Goal: Task Accomplishment & Management: Complete application form

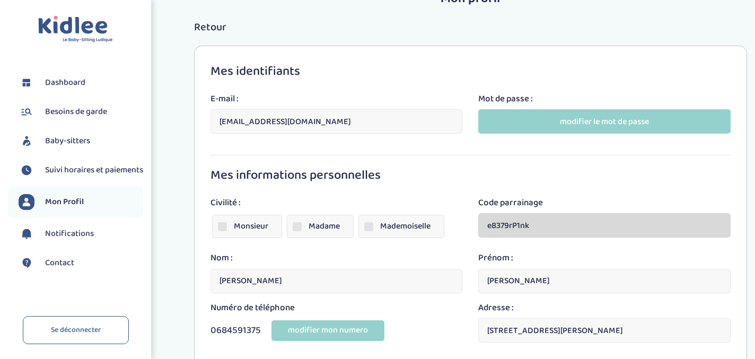
click at [75, 112] on span "Besoins de garde" at bounding box center [76, 111] width 62 height 13
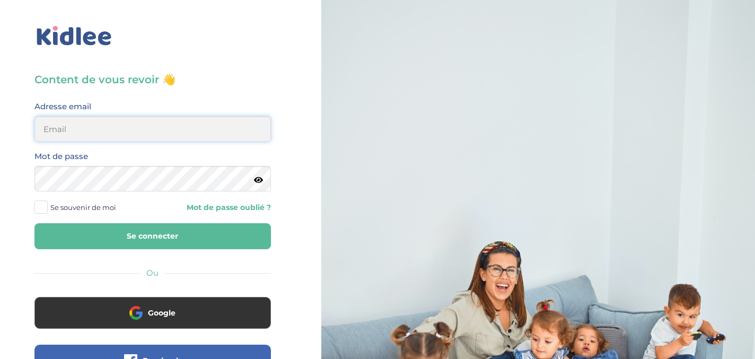
click at [59, 128] on input "email" at bounding box center [152, 128] width 236 height 25
type input "sophia.jm.schneider@gmail.com"
click at [147, 234] on button "Se connecter" at bounding box center [152, 236] width 236 height 26
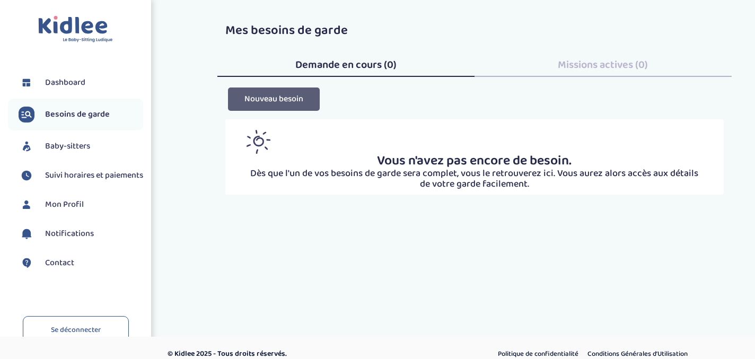
click at [297, 102] on button "Nouveau besoin" at bounding box center [274, 98] width 92 height 23
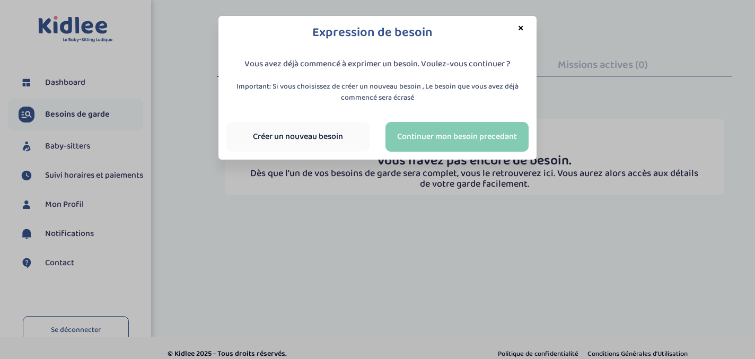
click at [460, 138] on link "Continuer mon besoin precedant" at bounding box center [456, 137] width 143 height 30
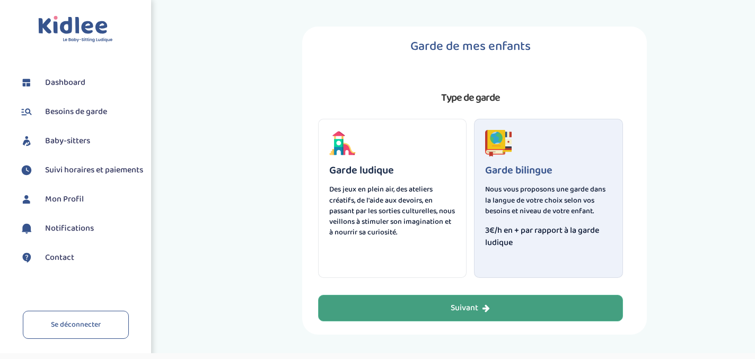
click at [477, 307] on div "Suivant" at bounding box center [470, 308] width 39 height 12
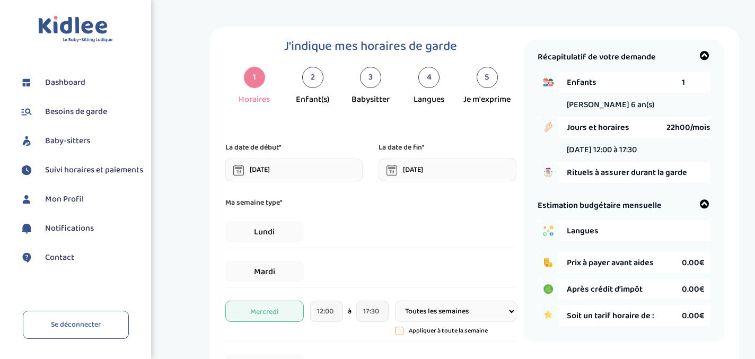
click at [310, 167] on input "[DATE]" at bounding box center [294, 170] width 138 height 23
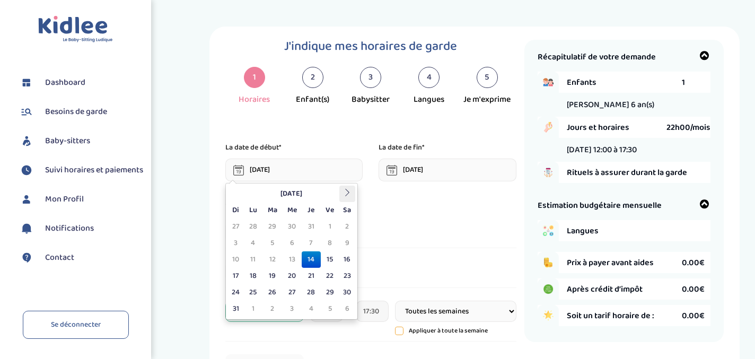
click at [347, 193] on icon at bounding box center [347, 192] width 7 height 7
click at [254, 226] on td "1" at bounding box center [253, 226] width 19 height 16
type input "[DATE]"
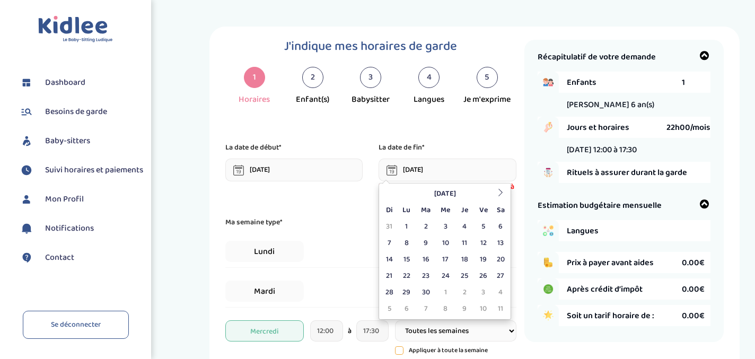
click at [442, 170] on input "[DATE]" at bounding box center [448, 170] width 138 height 23
click at [500, 190] on icon at bounding box center [500, 192] width 7 height 7
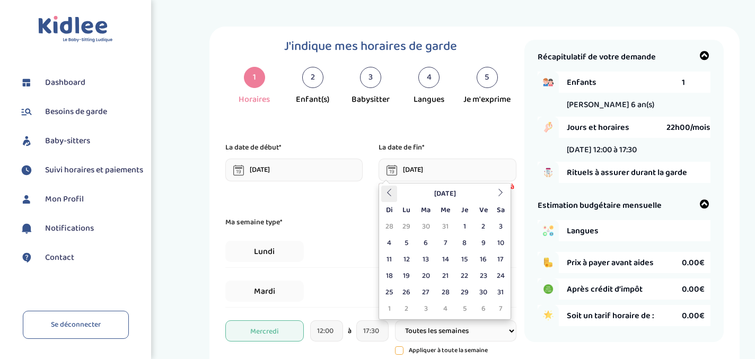
click at [388, 189] on icon at bounding box center [388, 192] width 7 height 7
click at [501, 187] on th at bounding box center [500, 194] width 16 height 16
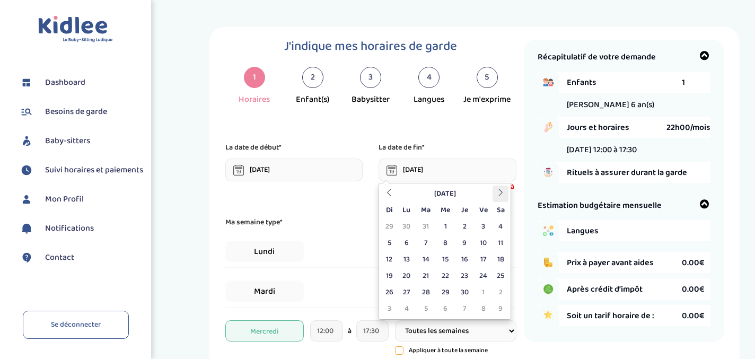
click at [501, 187] on th at bounding box center [500, 194] width 16 height 16
click at [427, 290] on td "30" at bounding box center [426, 292] width 20 height 16
type input "[DATE]"
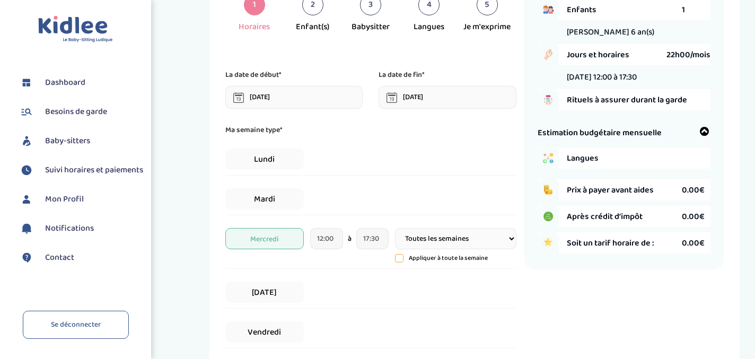
scroll to position [74, 0]
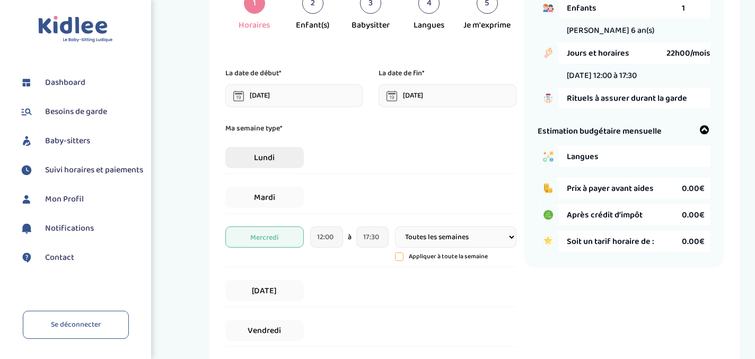
click at [266, 159] on span "Lundi" at bounding box center [264, 157] width 78 height 21
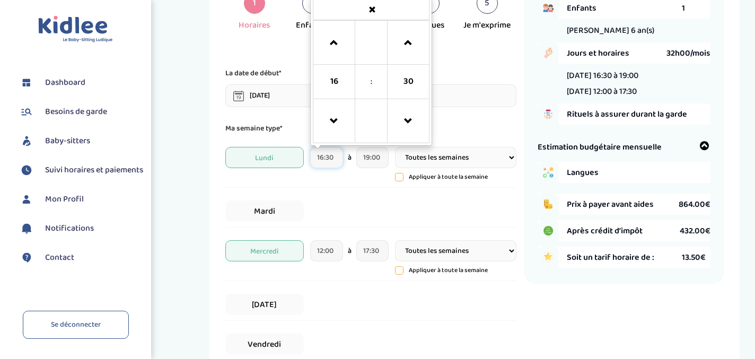
drag, startPoint x: 334, startPoint y: 159, endPoint x: 303, endPoint y: 156, distance: 31.4
click at [303, 156] on div "[DATE] 16:30 16 : 30 00 01 02 03 04 05 06 07 08 09 10 11 12 13 14 15 16 17 18 1…" at bounding box center [370, 165] width 291 height 46
type input "15:00"
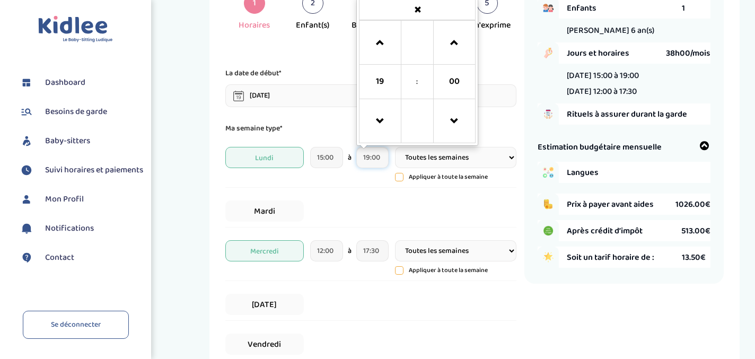
drag, startPoint x: 386, startPoint y: 157, endPoint x: 347, endPoint y: 155, distance: 39.3
click at [347, 155] on div "15:00 à 19:00 19 : 00 00 01 02 03 04 05 06 07 08 09 10 11 12 13 14 15 16 17 18 …" at bounding box center [349, 157] width 78 height 21
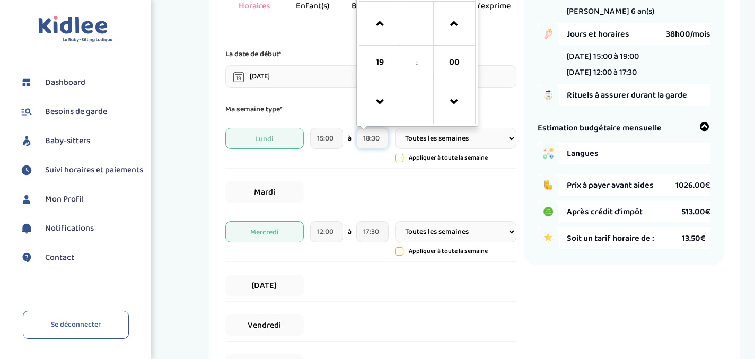
scroll to position [99, 0]
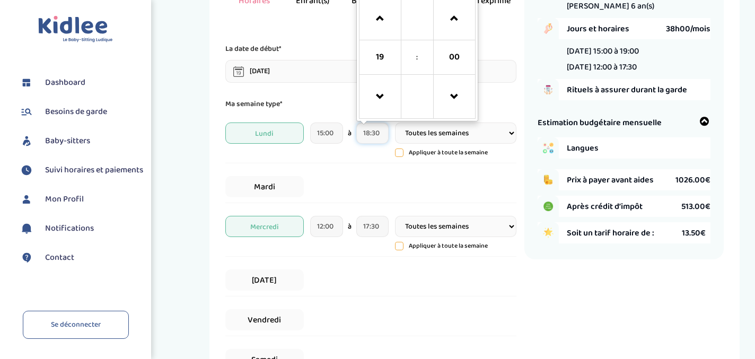
type input "18:30"
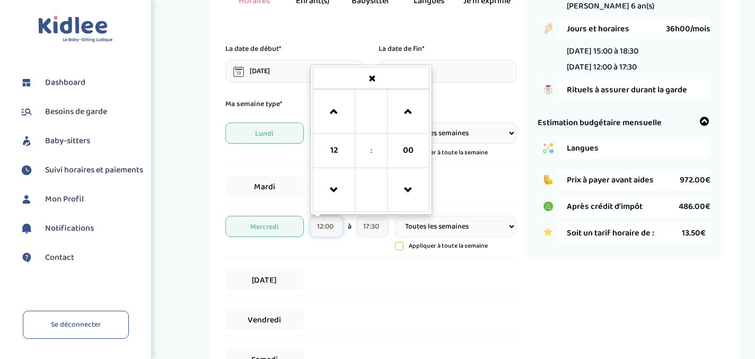
drag, startPoint x: 337, startPoint y: 225, endPoint x: 292, endPoint y: 218, distance: 46.0
click at [292, 218] on div "[DATE] 12:00 12 : 00 00 01 02 03 04 05 06 07 08 09 10 11 12 13 14 15 16 17 18 1…" at bounding box center [370, 233] width 291 height 46
type input "09:00"
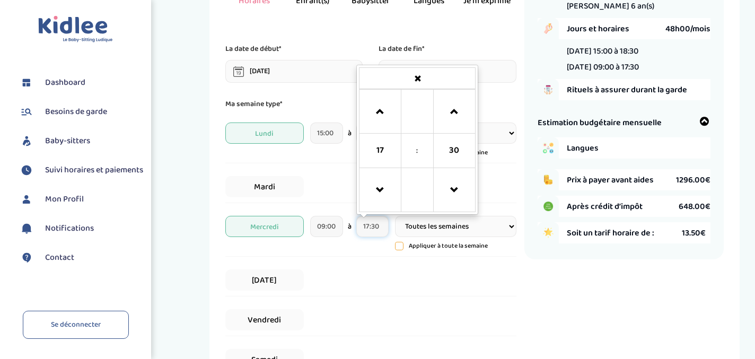
drag, startPoint x: 384, startPoint y: 230, endPoint x: 354, endPoint y: 224, distance: 30.3
click at [354, 224] on div "09:00 à 17:30 17 : 30 00 01 02 03 04 05 06 07 08 09 10 11 12 13 14 15 16 17 18 …" at bounding box center [349, 226] width 78 height 21
type input "13:00"
click at [429, 279] on div "[DATE]" at bounding box center [370, 280] width 291 height 32
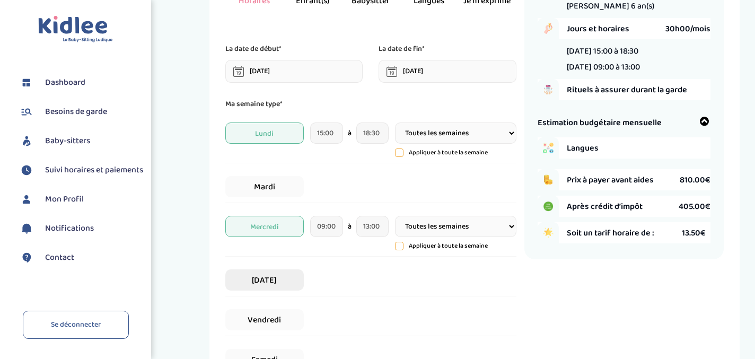
click at [276, 283] on span "[DATE]" at bounding box center [264, 279] width 78 height 21
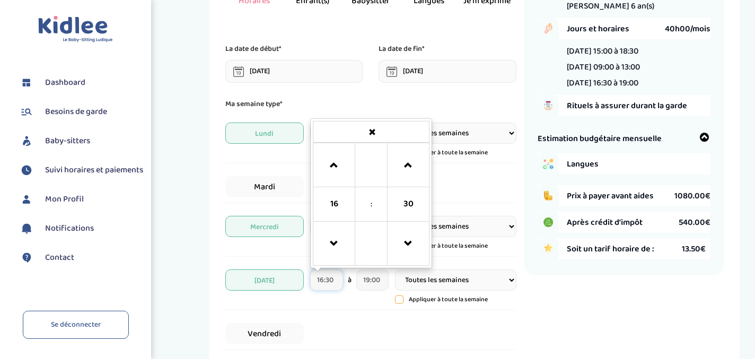
drag, startPoint x: 338, startPoint y: 284, endPoint x: 297, endPoint y: 276, distance: 41.2
click at [297, 276] on div "[DATE] 16:30 16 : 30 00 01 02 03 04 05 06 07 08 09 10 11 12 13 14 15 16 17 18 1…" at bounding box center [370, 287] width 291 height 46
type input "14:45"
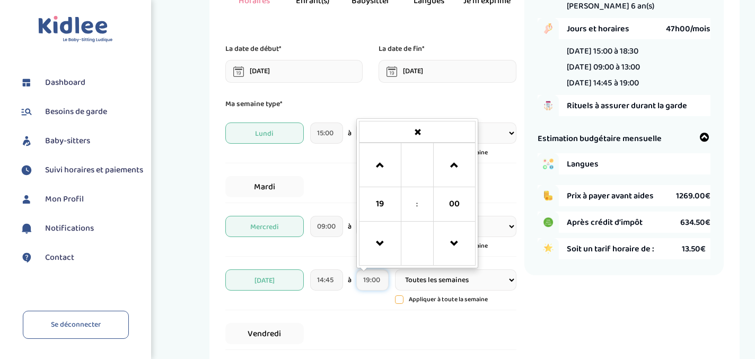
drag, startPoint x: 383, startPoint y: 284, endPoint x: 347, endPoint y: 278, distance: 37.0
click at [347, 278] on div "14:45 à 19:00 19 : 00 00 01 02 03 04 05 06 07 08 09 10 11 12 13 14 15 16 17 18 …" at bounding box center [349, 279] width 78 height 21
type input "18:30"
click at [371, 330] on div "Vendredi" at bounding box center [370, 334] width 291 height 32
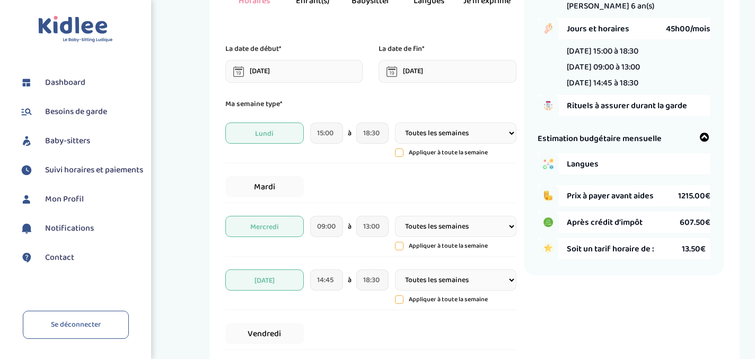
click at [496, 137] on select "Toutes les semaines Toutes les 2 semaines Tous les mois" at bounding box center [455, 132] width 121 height 21
click at [464, 181] on div "Mardi" at bounding box center [370, 187] width 291 height 32
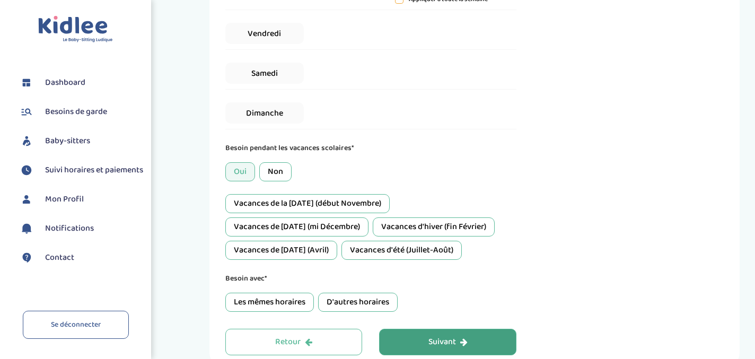
scroll to position [432, 0]
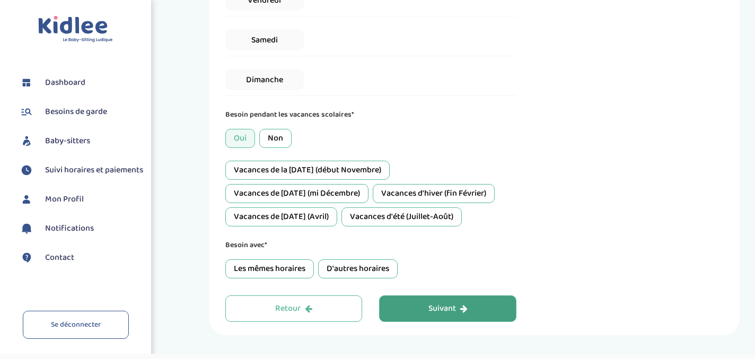
click at [377, 266] on div "D'autres horaires" at bounding box center [358, 268] width 80 height 19
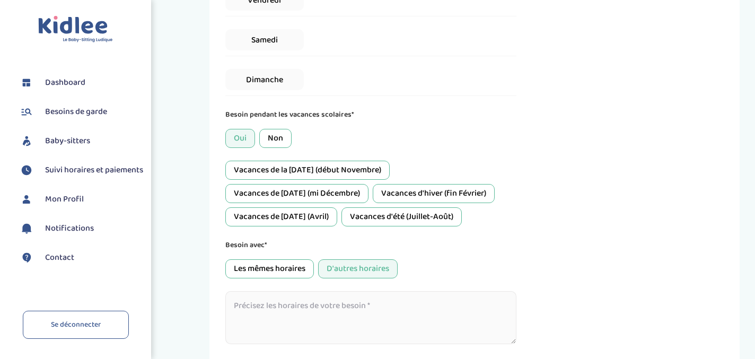
click at [302, 304] on textarea at bounding box center [370, 317] width 291 height 53
type textarea "A discuter"
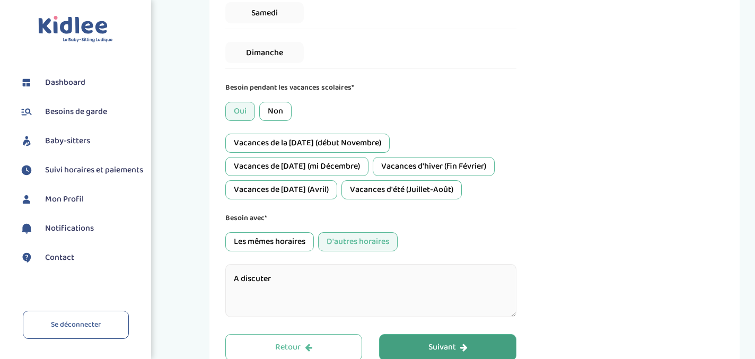
scroll to position [528, 0]
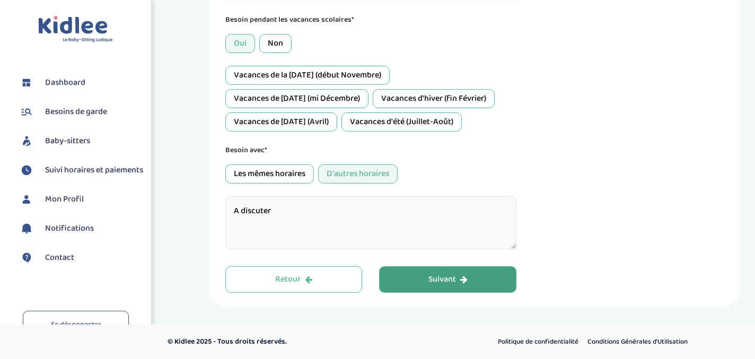
click at [465, 275] on div "Suivant" at bounding box center [447, 280] width 39 height 12
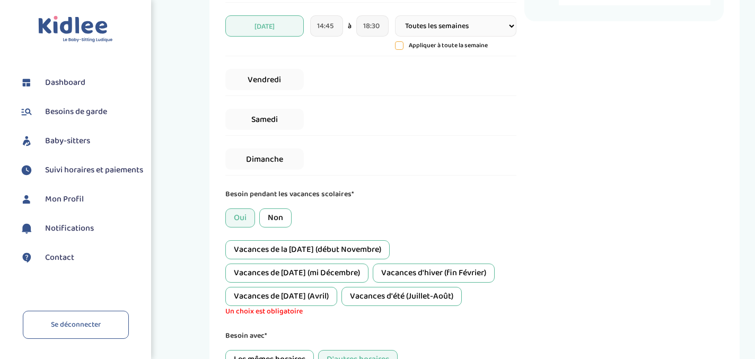
scroll to position [371, 0]
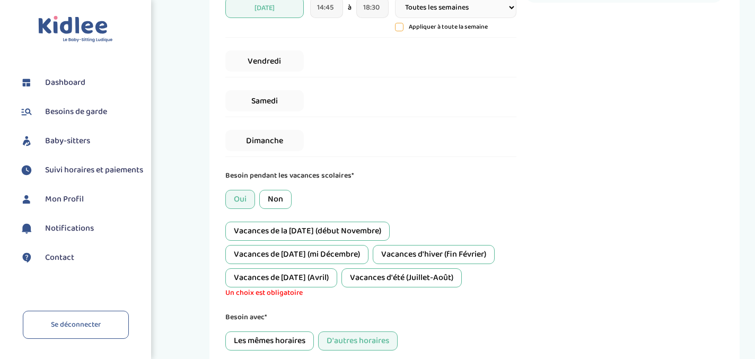
click at [346, 230] on div "Vacances de la [DATE] (début Novembre)" at bounding box center [307, 231] width 164 height 19
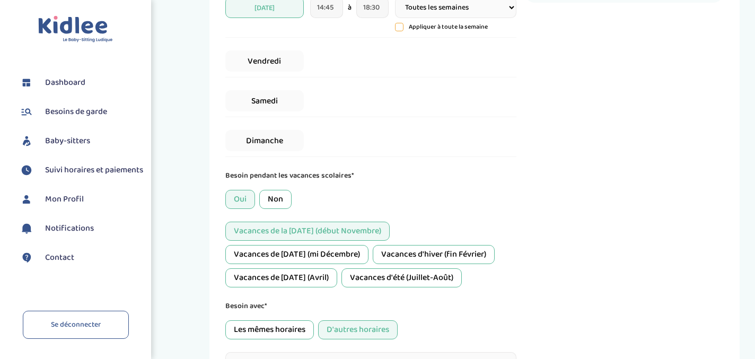
click at [340, 252] on div "Vacances de [DATE] (mi Décembre)" at bounding box center [296, 254] width 143 height 19
click at [413, 254] on div "Vacances d'hiver (fin Février)" at bounding box center [434, 254] width 122 height 19
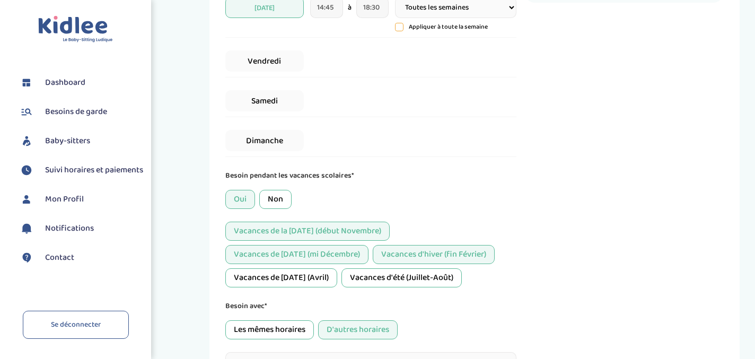
click at [305, 276] on div "Vacances de [DATE] (Avril)" at bounding box center [281, 277] width 112 height 19
click at [415, 278] on div "Vacances d'été (Juillet-Août)" at bounding box center [401, 277] width 120 height 19
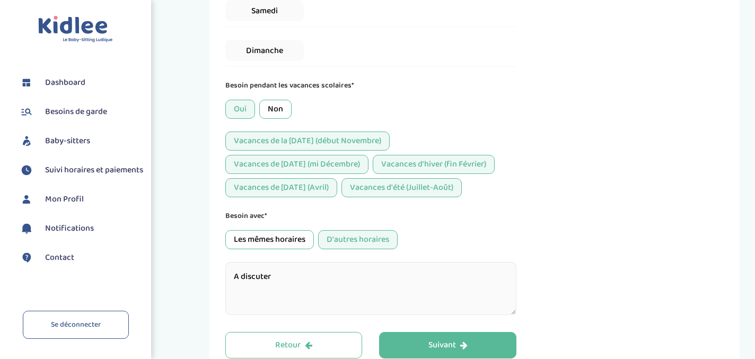
scroll to position [528, 0]
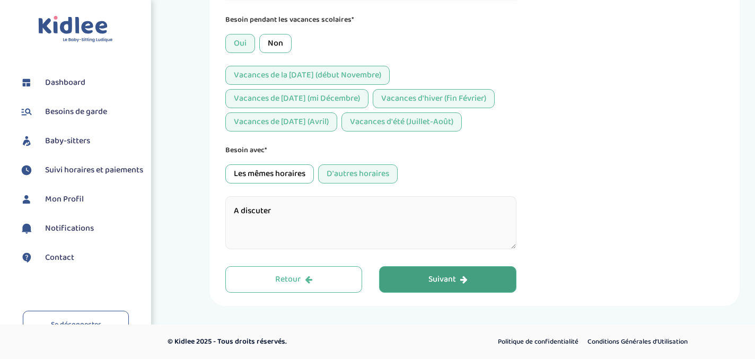
click at [448, 277] on div "Suivant" at bounding box center [447, 280] width 39 height 12
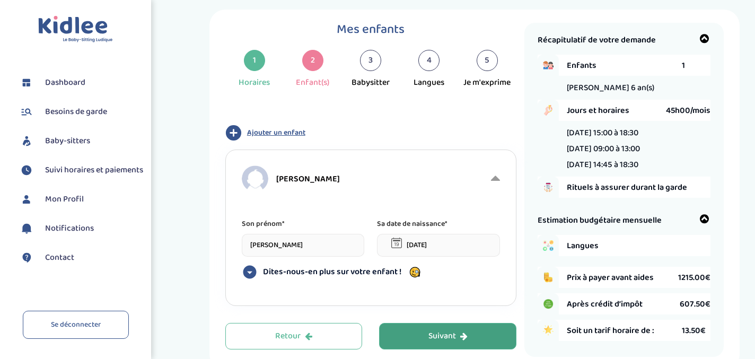
scroll to position [83, 0]
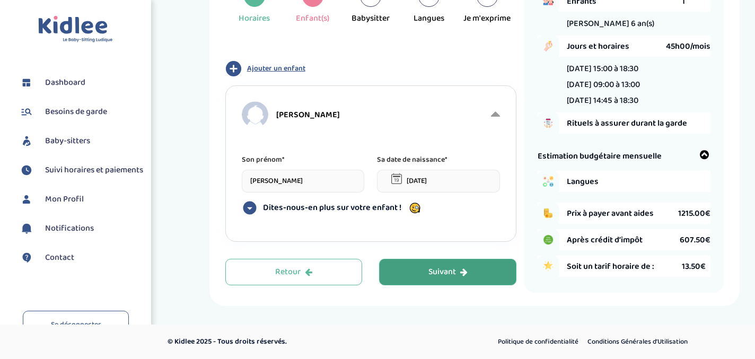
click at [270, 69] on span "Ajouter un enfant" at bounding box center [276, 68] width 58 height 11
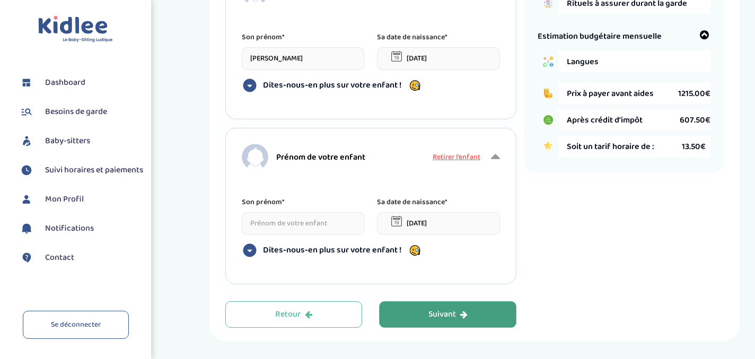
scroll to position [204, 0]
click at [289, 221] on input at bounding box center [303, 223] width 123 height 23
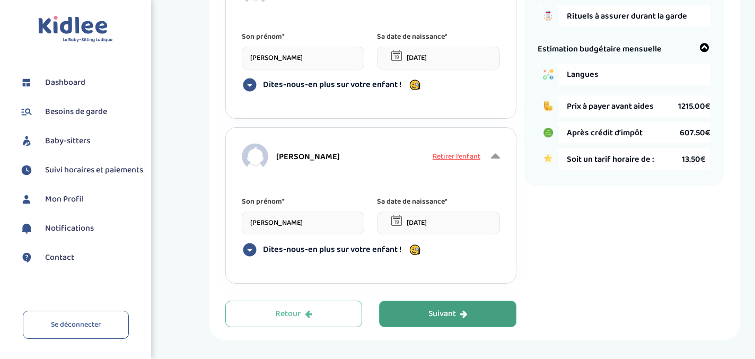
type input "[PERSON_NAME]"
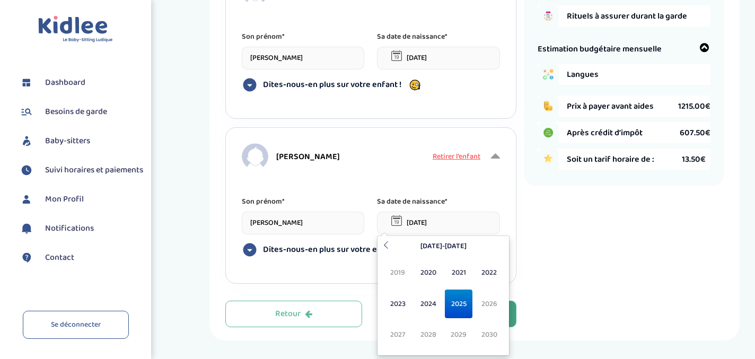
scroll to position [0, 0]
drag, startPoint x: 461, startPoint y: 225, endPoint x: 377, endPoint y: 219, distance: 84.0
click at [377, 219] on input "[DATE]" at bounding box center [438, 223] width 123 height 23
click at [404, 299] on span "2023" at bounding box center [398, 303] width 28 height 29
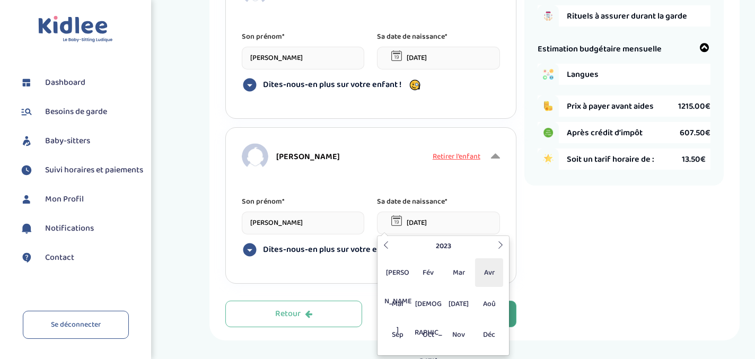
click at [480, 272] on span "Avr" at bounding box center [489, 272] width 28 height 29
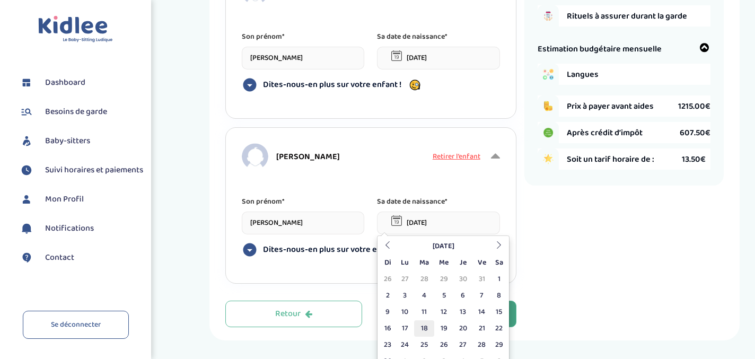
click at [428, 325] on td "18" at bounding box center [424, 328] width 20 height 16
type input "[DATE]"
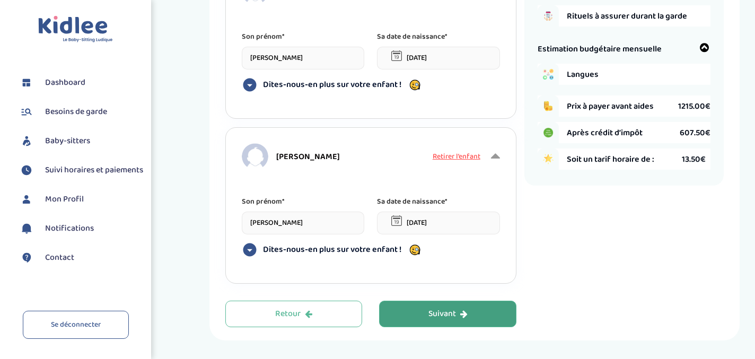
click at [473, 313] on button "Suivant" at bounding box center [447, 314] width 137 height 27
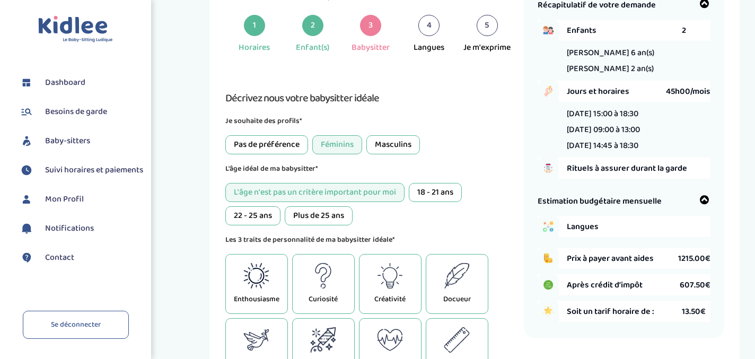
scroll to position [60, 0]
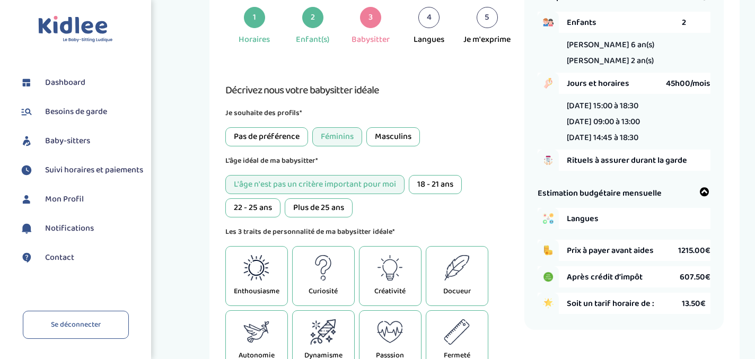
click at [266, 210] on div "22 - 25 ans" at bounding box center [252, 207] width 55 height 19
click at [328, 210] on div "Plus de 25 ans" at bounding box center [319, 207] width 68 height 19
click at [260, 211] on div "22 - 25 ans" at bounding box center [252, 207] width 55 height 19
click at [315, 206] on div "Plus de 25 ans" at bounding box center [319, 207] width 68 height 19
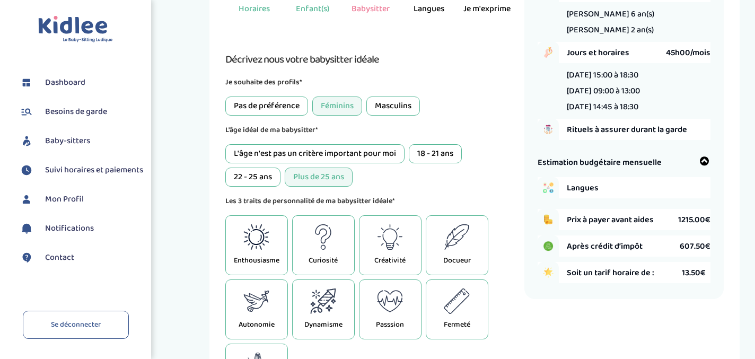
scroll to position [156, 0]
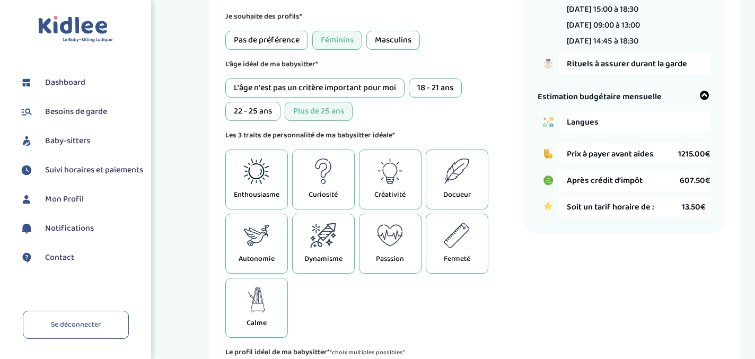
click at [257, 109] on div "22 - 25 ans" at bounding box center [252, 111] width 55 height 19
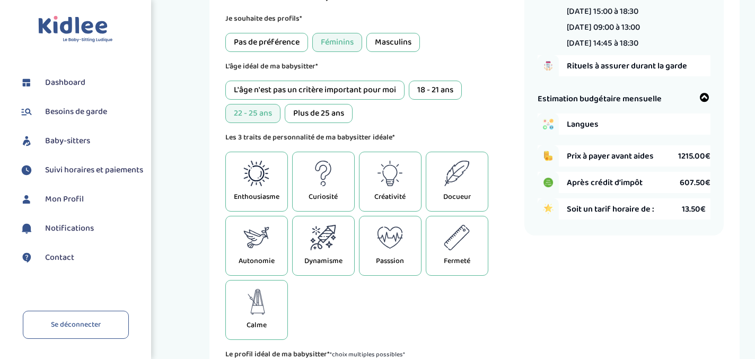
scroll to position [157, 0]
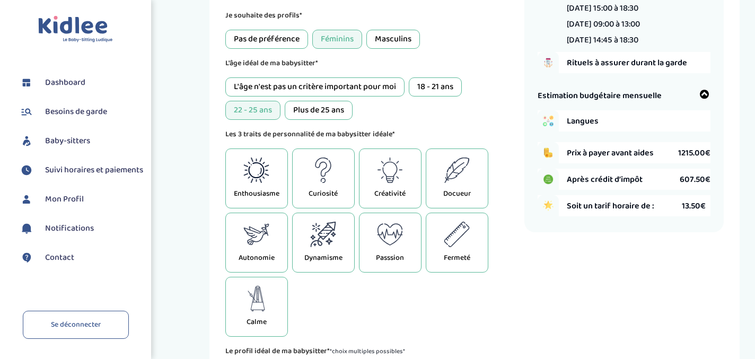
click at [344, 172] on div "Curiosité" at bounding box center [323, 178] width 63 height 60
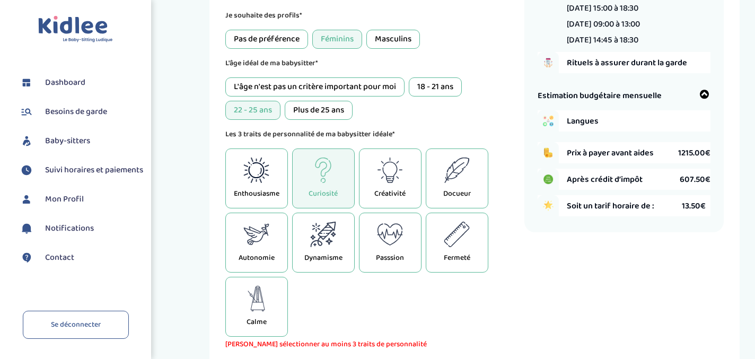
click at [319, 236] on icon at bounding box center [323, 234] width 25 height 25
click at [463, 172] on icon at bounding box center [457, 169] width 26 height 25
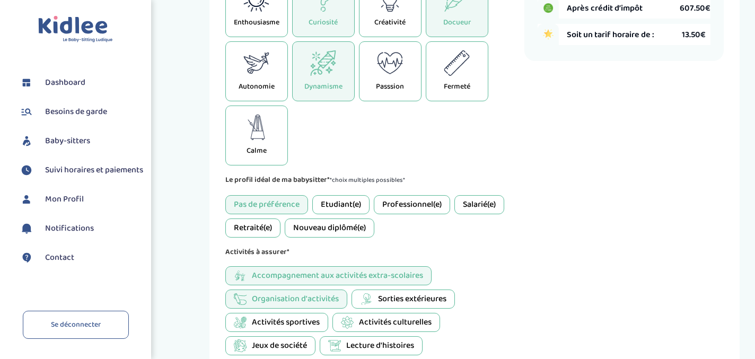
scroll to position [337, 0]
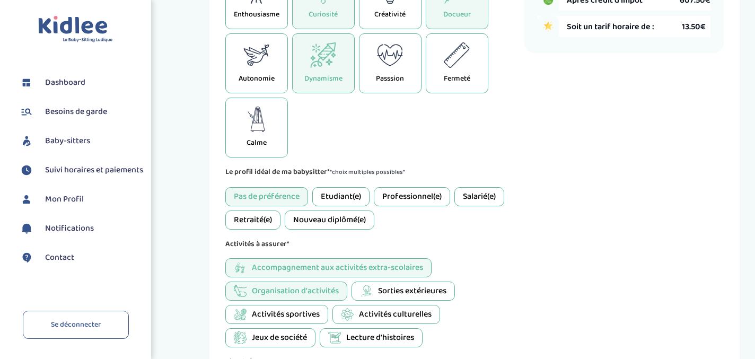
click at [362, 199] on div "Etudiant(e)" at bounding box center [340, 196] width 57 height 19
click at [336, 216] on div "Nouveau diplômé(e)" at bounding box center [330, 219] width 90 height 19
click at [284, 200] on div "Pas de préférence" at bounding box center [266, 196] width 83 height 19
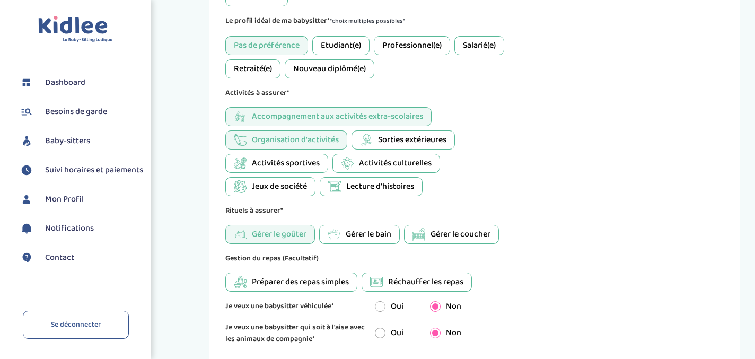
scroll to position [487, 0]
click at [289, 190] on span "Jeux de société" at bounding box center [279, 187] width 55 height 13
click at [348, 186] on span "Lecture d'histoires" at bounding box center [380, 187] width 68 height 13
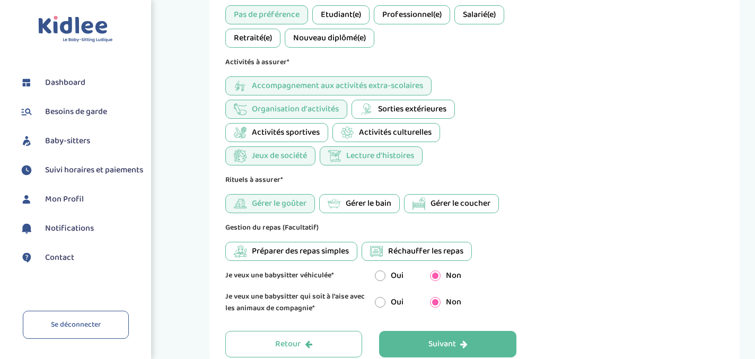
scroll to position [585, 0]
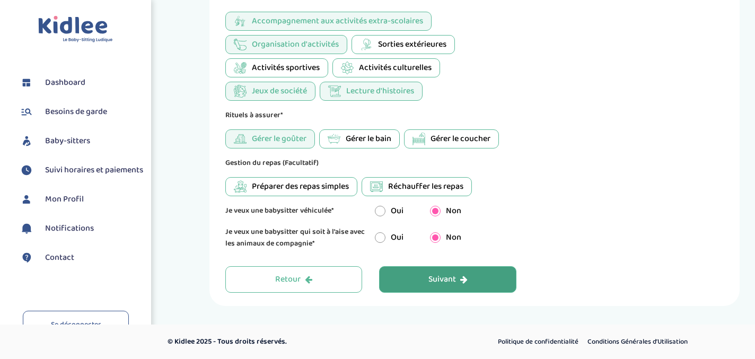
click at [451, 276] on div "Suivant" at bounding box center [447, 280] width 39 height 12
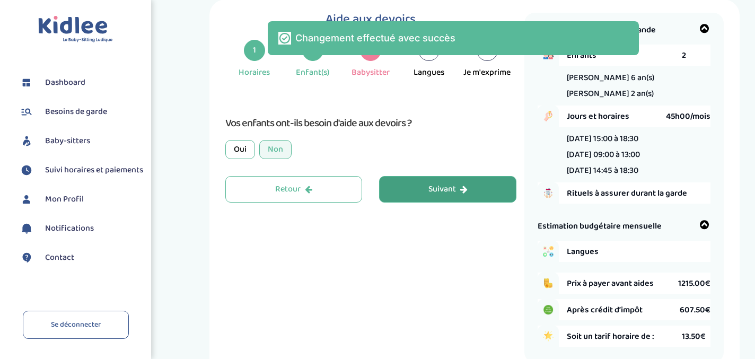
scroll to position [24, 0]
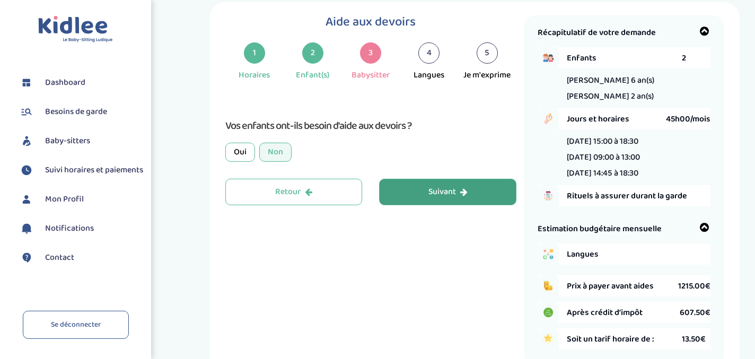
click at [449, 191] on div "Suivant" at bounding box center [447, 192] width 39 height 12
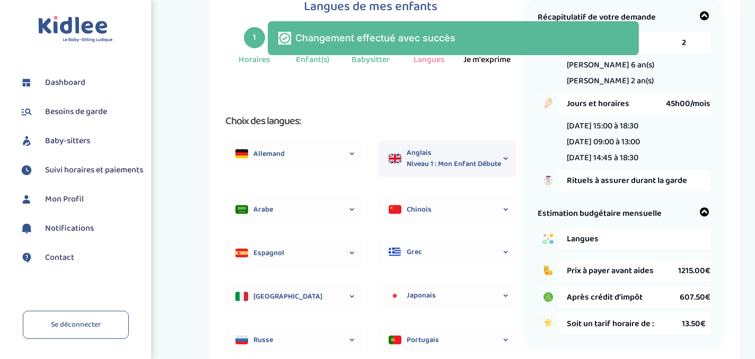
scroll to position [0, 0]
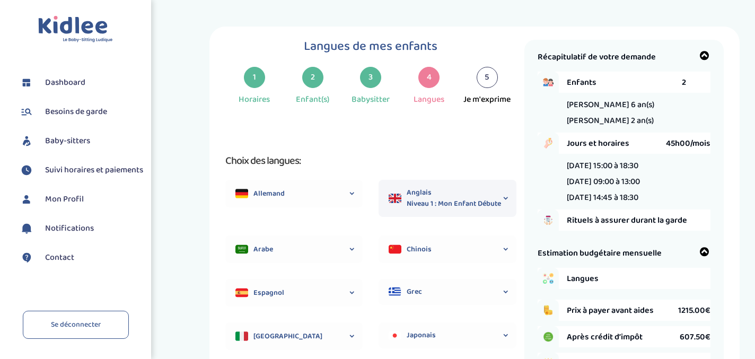
click at [505, 190] on icon at bounding box center [505, 198] width 11 height 37
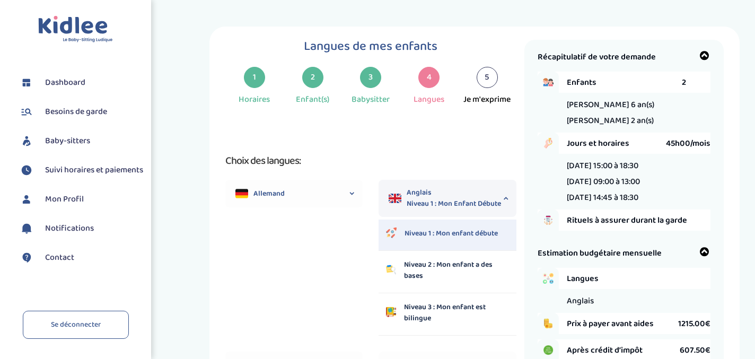
click at [457, 310] on p "Niveau 3 : Mon enfant est bilingue" at bounding box center [456, 313] width 105 height 22
select select "6"
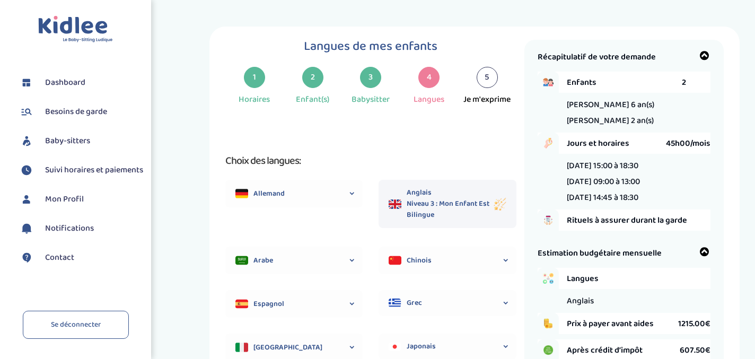
click at [350, 193] on icon at bounding box center [352, 194] width 11 height 28
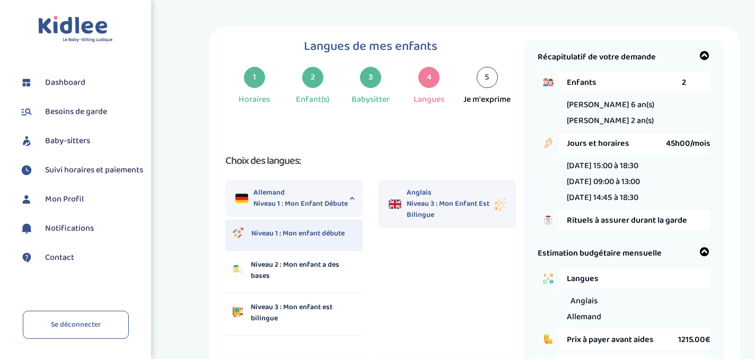
click at [299, 309] on p "Niveau 3 : Mon enfant est bilingue" at bounding box center [303, 313] width 105 height 22
select select "6"
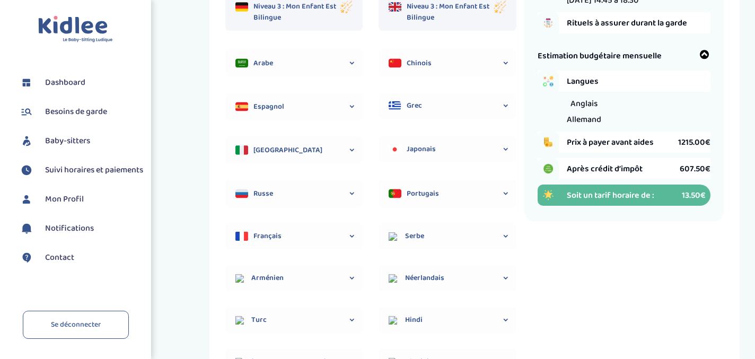
scroll to position [198, 0]
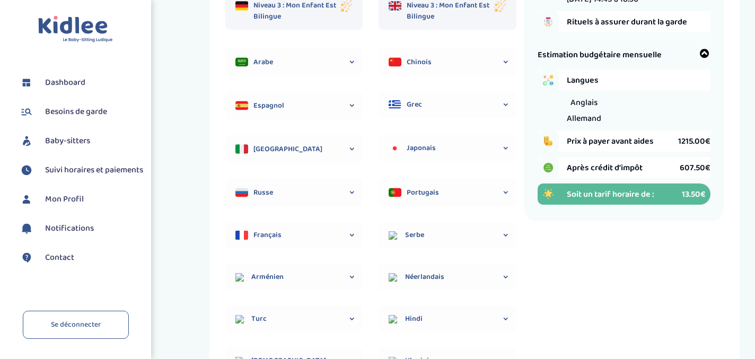
click at [333, 231] on span "Français" at bounding box center [303, 235] width 100 height 11
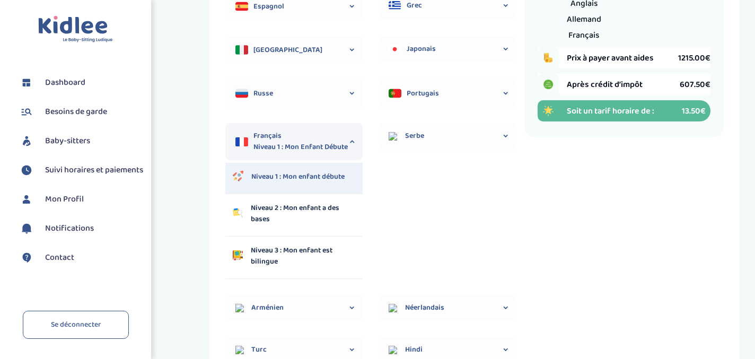
scroll to position [300, 0]
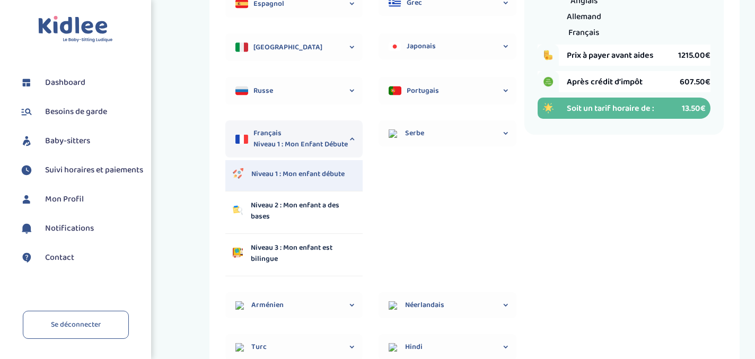
click at [319, 248] on p "Niveau 3 : Mon enfant est bilingue" at bounding box center [303, 253] width 105 height 22
select select "6"
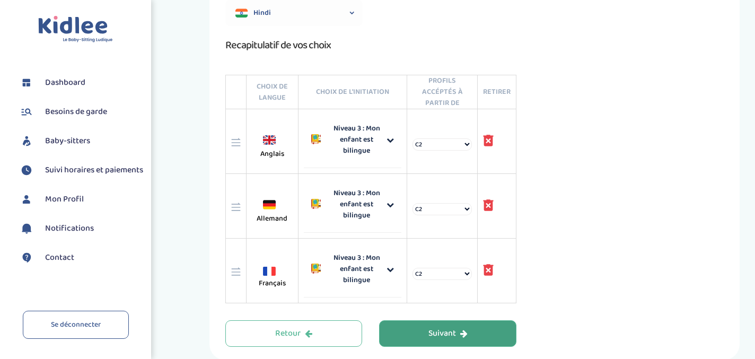
scroll to position [701, 0]
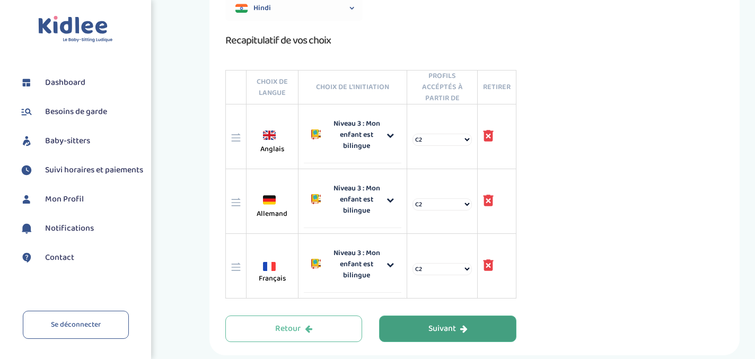
click at [465, 140] on select "C2 Langue maternelle" at bounding box center [441, 140] width 59 height 12
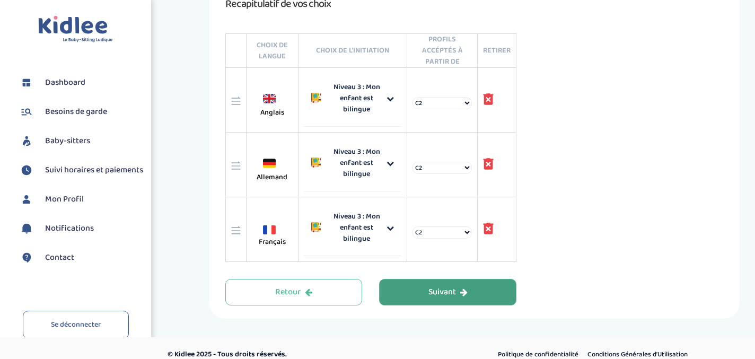
scroll to position [751, 0]
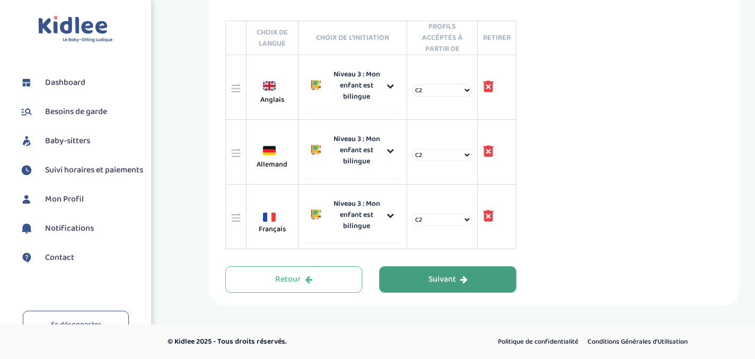
click at [435, 279] on div "Suivant" at bounding box center [447, 280] width 39 height 12
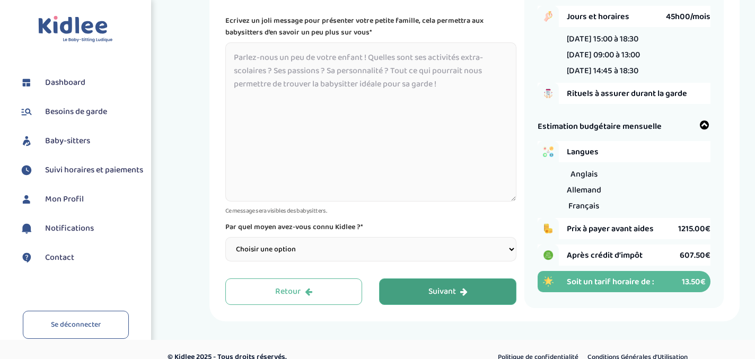
scroll to position [139, 0]
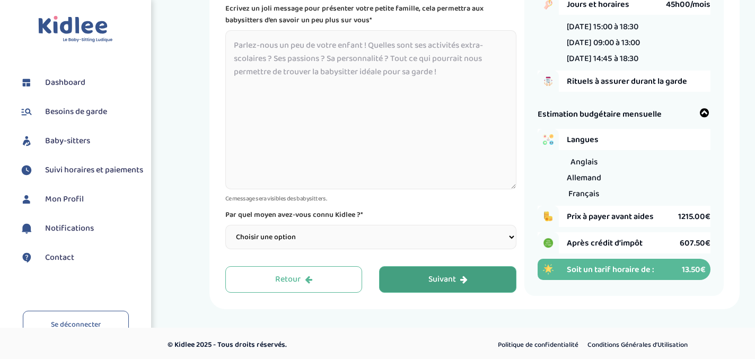
click at [252, 100] on textarea at bounding box center [370, 109] width 291 height 159
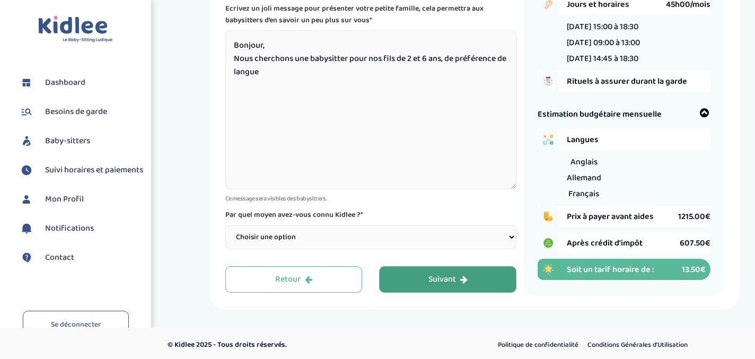
drag, startPoint x: 447, startPoint y: 60, endPoint x: 453, endPoint y: 72, distance: 13.8
click at [453, 72] on textarea "Bonjour, Nous cherchons une babysitter pour nos fils de 2 et 6 ans, de préféren…" at bounding box center [370, 109] width 291 height 159
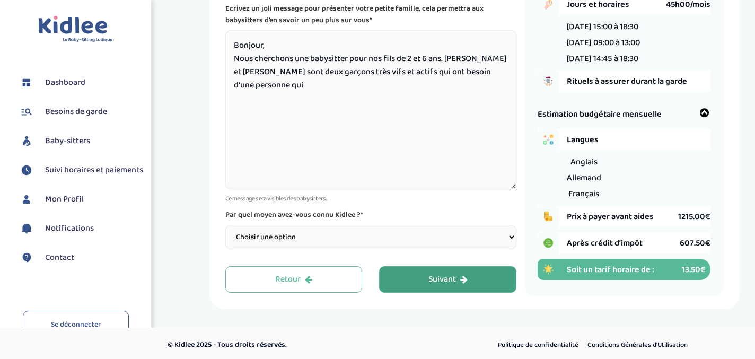
drag, startPoint x: 449, startPoint y: 58, endPoint x: 464, endPoint y: 82, distance: 27.9
click at [464, 82] on textarea "Bonjour, Nous cherchons une babysitter pour nos fils de 2 et 6 ans. [PERSON_NAM…" at bounding box center [370, 109] width 291 height 159
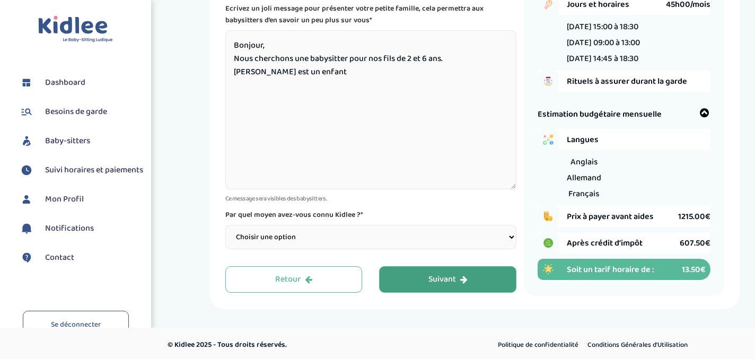
drag, startPoint x: 450, startPoint y: 61, endPoint x: 409, endPoint y: 59, distance: 40.3
click at [409, 59] on textarea "Bonjour, Nous cherchons une babysitter pour nos fils de 2 et 6 ans. [PERSON_NAM…" at bounding box center [370, 109] width 291 height 159
click at [316, 77] on textarea "Bonjour, Nous cherchons une babysitter pour nos fils de 6 et 2 ans. [PERSON_NAM…" at bounding box center [370, 109] width 291 height 159
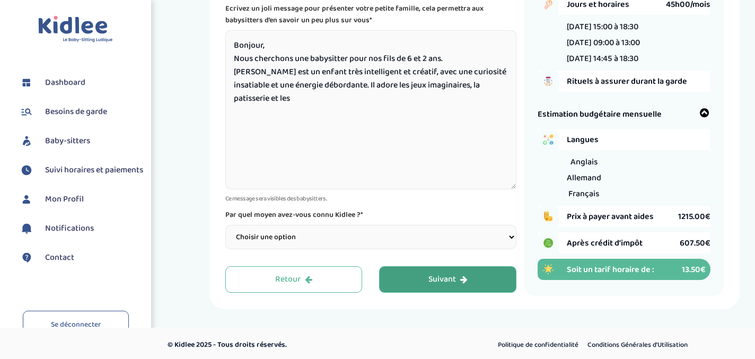
click at [241, 101] on textarea "Bonjour, Nous cherchons une babysitter pour nos fils de 6 et 2 ans. [PERSON_NAM…" at bounding box center [370, 109] width 291 height 159
click at [307, 99] on textarea "Bonjour, Nous cherchons une babysitter pour nos fils de 6 et 2 ans. [PERSON_NAM…" at bounding box center [370, 109] width 291 height 159
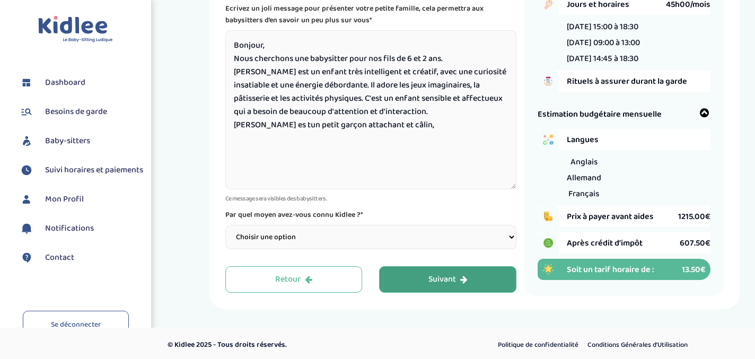
click at [284, 129] on textarea "Bonjour, Nous cherchons une babysitter pour nos fils de 6 et 2 ans. [PERSON_NAM…" at bounding box center [370, 109] width 291 height 159
click at [418, 130] on textarea "Bonjour, Nous cherchons une babysitter pour nos fils de 6 et 2 ans. [PERSON_NAM…" at bounding box center [370, 109] width 291 height 159
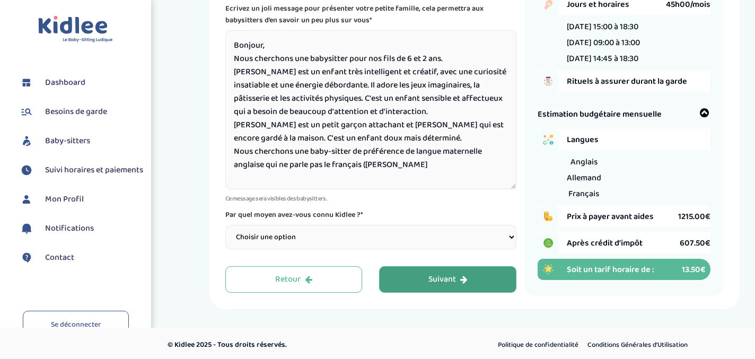
drag, startPoint x: 356, startPoint y: 154, endPoint x: 365, endPoint y: 168, distance: 16.5
click at [365, 168] on textarea "Bonjour, Nous cherchons une babysitter pour nos fils de 6 et 2 ans. [PERSON_NAM…" at bounding box center [370, 109] width 291 height 159
click at [451, 59] on textarea "Bonjour, Nous cherchons une babysitter pour nos fils de 6 et 2 ans. [PERSON_NAM…" at bounding box center [370, 109] width 291 height 159
paste textarea "e préférence de langue maternelle anglaise qui ne parle pas le français"
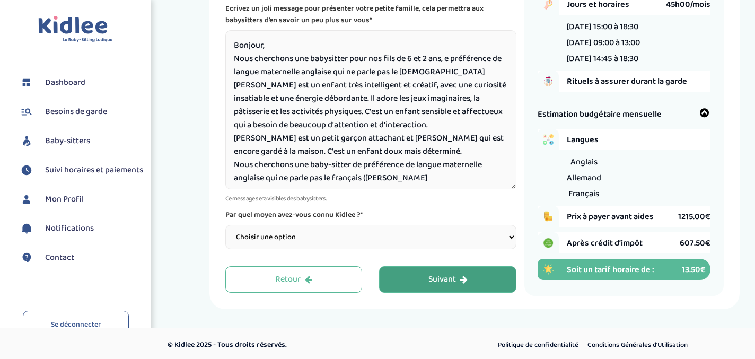
click at [335, 73] on textarea "Bonjour, Nous cherchons une babysitter pour nos fils de 6 et 2 ans, e préférenc…" at bounding box center [370, 109] width 291 height 159
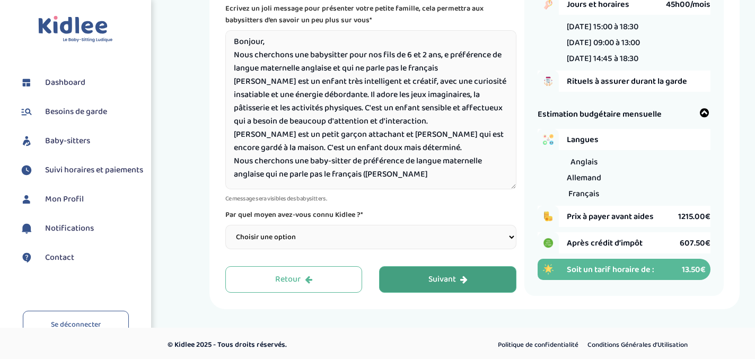
scroll to position [6, 0]
click at [410, 65] on textarea "Bonjour, Nous cherchons une babysitter pour nos fils de 6 et 2 ans, e préférenc…" at bounding box center [370, 109] width 291 height 159
click at [439, 67] on textarea "Bonjour, Nous cherchons une babysitter pour nos fils de 6 et 2 ans, e préférenc…" at bounding box center [370, 109] width 291 height 159
drag, startPoint x: 410, startPoint y: 179, endPoint x: 230, endPoint y: 161, distance: 181.7
click at [230, 161] on textarea "Bonjour, Nous cherchons une babysitter pour nos fils de 6 et 2 ans, e préférenc…" at bounding box center [370, 109] width 291 height 159
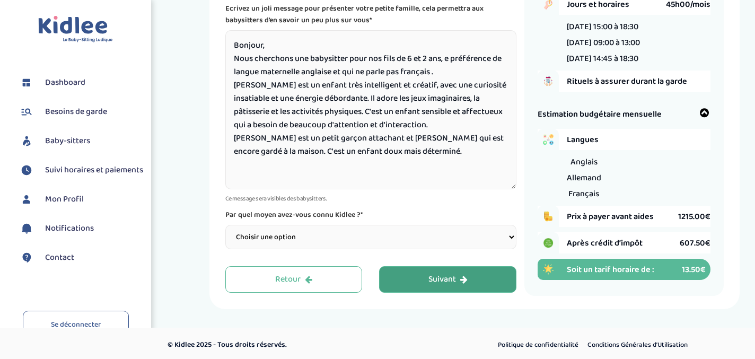
scroll to position [0, 0]
type textarea "Bonjour, Nous cherchons une babysitter pour nos fils de 6 et 2 ans, e préférenc…"
click at [285, 236] on select "Choisir une option Bouche à Oreille Google Plateforme Gens de confiance Faceboo…" at bounding box center [370, 237] width 291 height 24
select select "1"
click at [449, 278] on div "Suivant" at bounding box center [447, 280] width 39 height 12
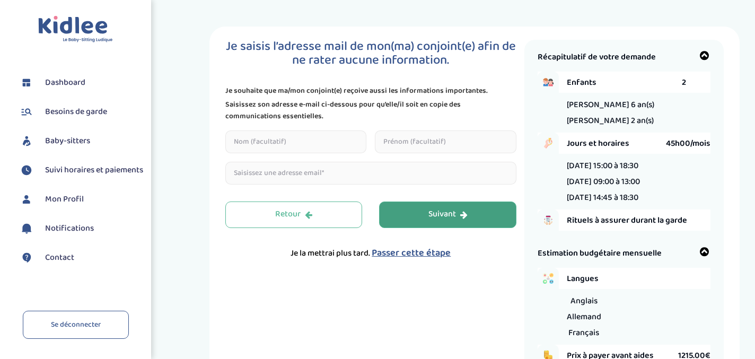
click at [312, 138] on input "text" at bounding box center [296, 141] width 142 height 23
type input "Le Bon"
type input "[PERSON_NAME]"
type input "[EMAIL_ADDRESS][DOMAIN_NAME]"
click at [429, 219] on div "Suivant" at bounding box center [447, 214] width 39 height 12
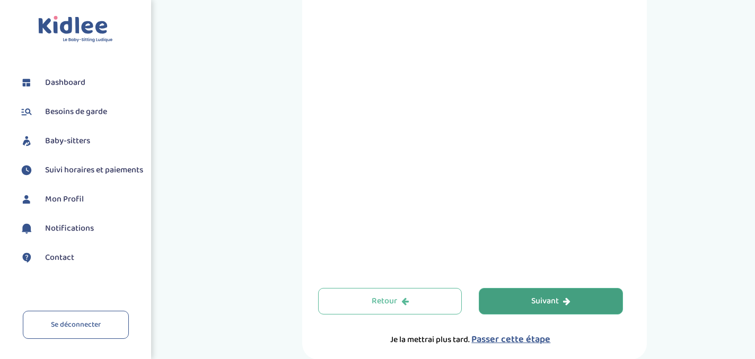
scroll to position [428, 0]
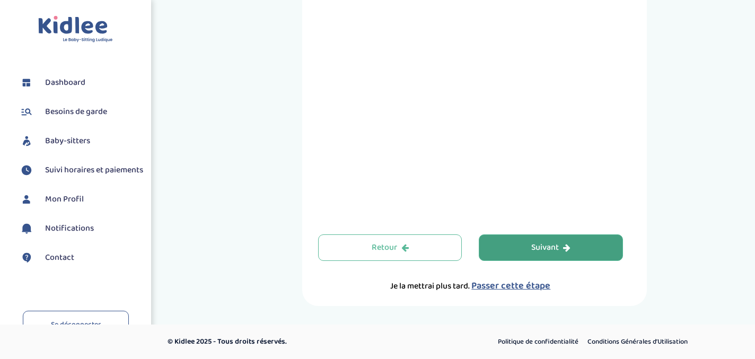
click at [522, 250] on button "Suivant" at bounding box center [551, 247] width 144 height 27
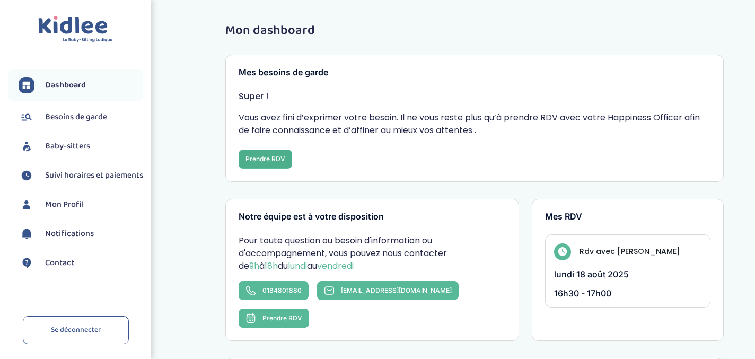
click at [277, 156] on button "Prendre RDV" at bounding box center [266, 158] width 54 height 19
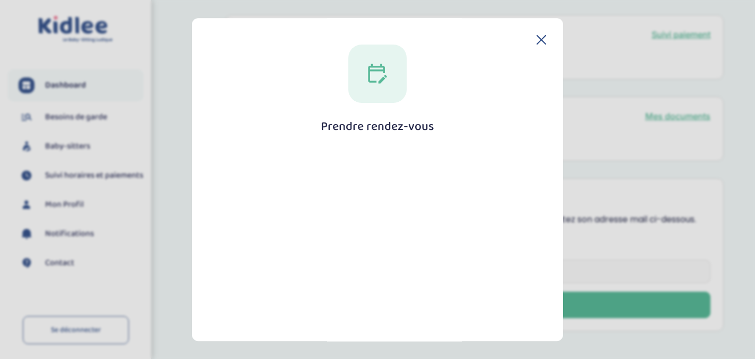
click at [539, 39] on icon at bounding box center [541, 40] width 8 height 8
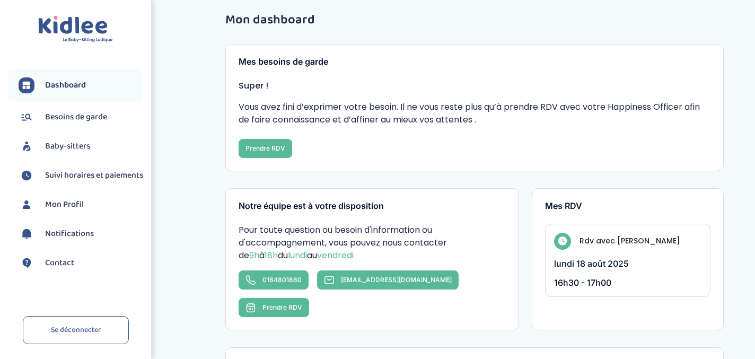
scroll to position [11, 0]
click at [271, 145] on button "Prendre RDV" at bounding box center [266, 147] width 54 height 19
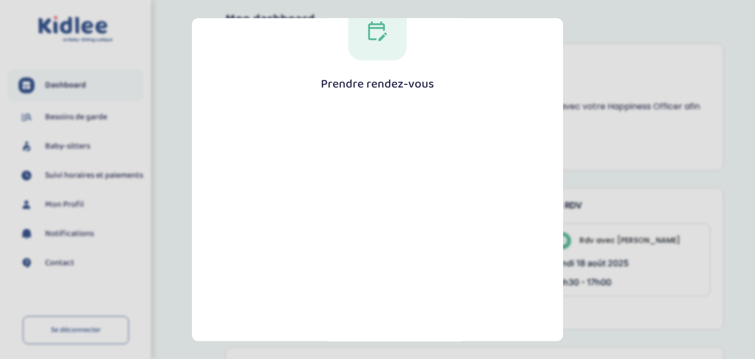
scroll to position [0, 0]
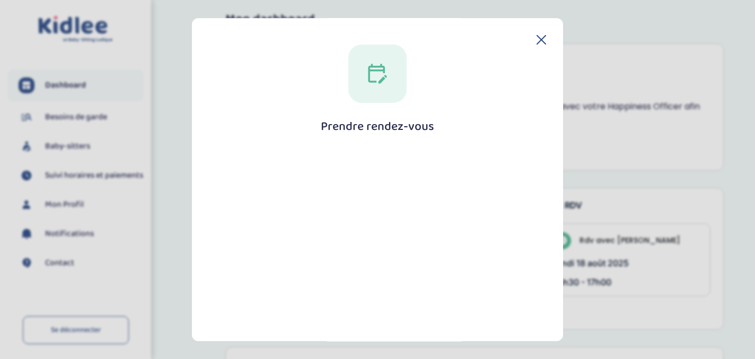
click at [539, 35] on icon at bounding box center [541, 40] width 10 height 10
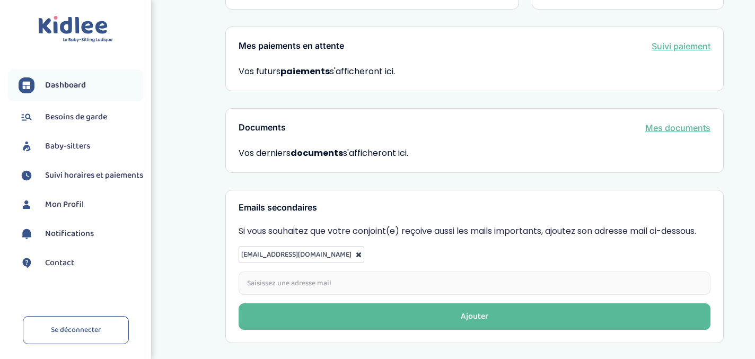
scroll to position [331, 0]
